Goal: Information Seeking & Learning: Find specific fact

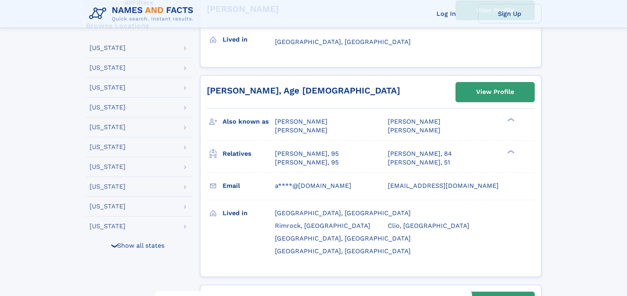
scroll to position [216, 0]
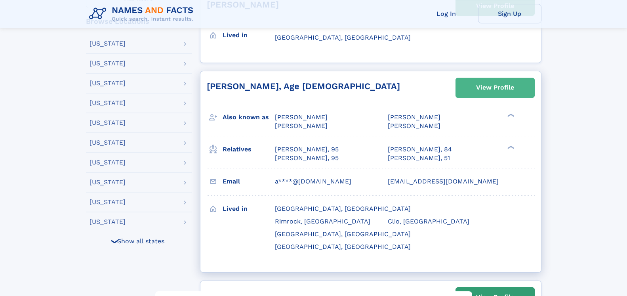
click at [480, 86] on div "View Profile" at bounding box center [495, 87] width 38 height 18
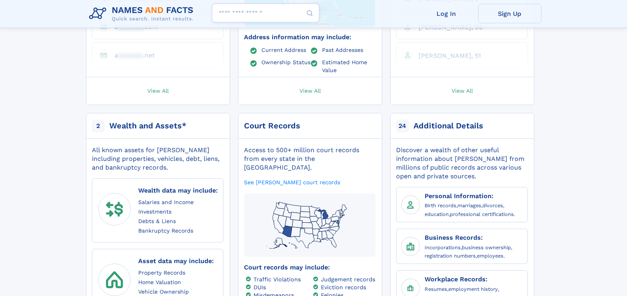
scroll to position [362, 0]
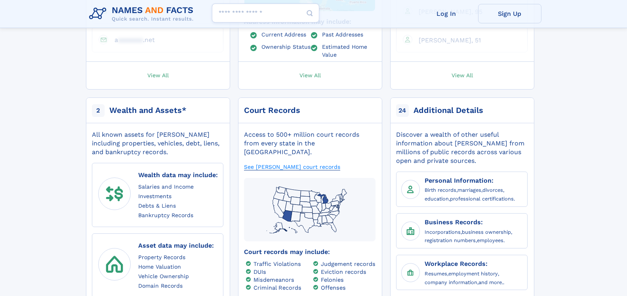
click at [259, 163] on link "See Audre Arey Arey's court records" at bounding box center [292, 167] width 96 height 8
